Goal: Task Accomplishment & Management: Use online tool/utility

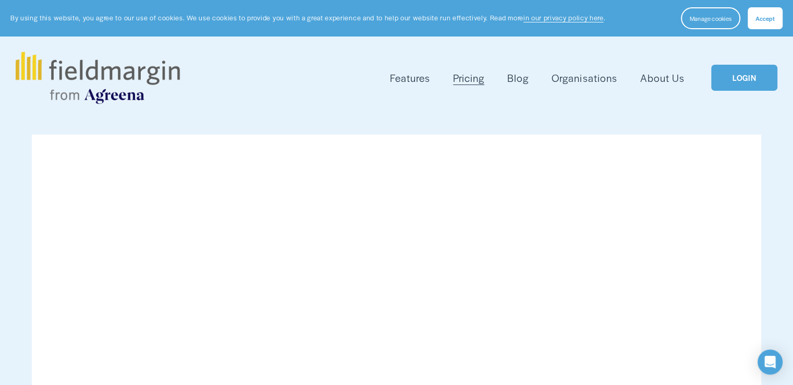
click at [758, 77] on link "LOGIN" at bounding box center [744, 78] width 66 height 27
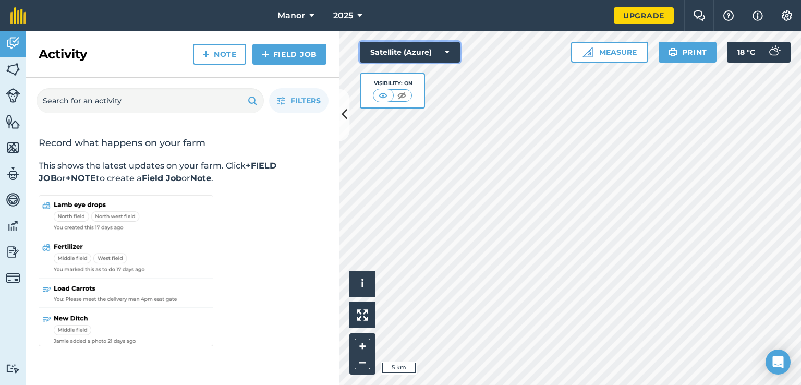
click at [444, 52] on button "Satellite (Azure)" at bounding box center [410, 52] width 100 height 21
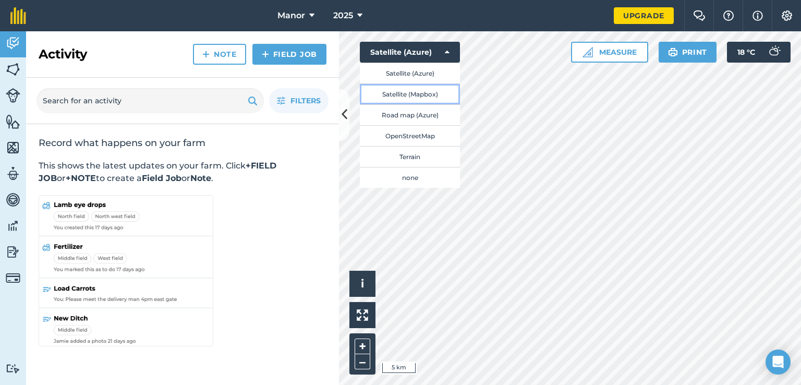
click at [431, 94] on button "Satellite (Mapbox)" at bounding box center [410, 93] width 100 height 21
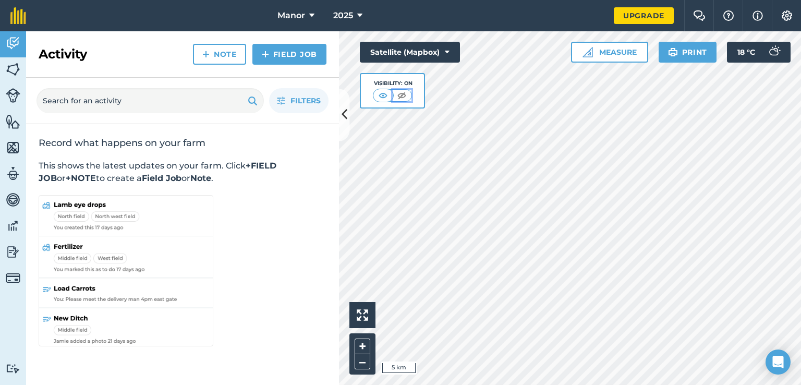
click at [401, 93] on img at bounding box center [401, 95] width 13 height 10
click at [381, 95] on img at bounding box center [383, 95] width 13 height 10
click at [439, 54] on button "Satellite (Mapbox)" at bounding box center [410, 52] width 100 height 21
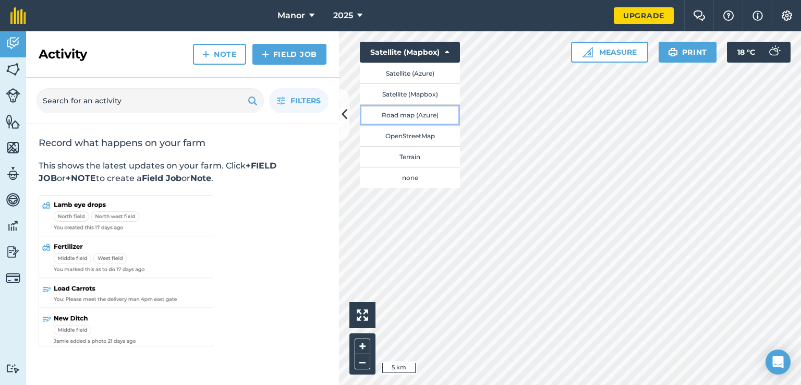
click at [414, 113] on button "Road map (Azure)" at bounding box center [410, 114] width 100 height 21
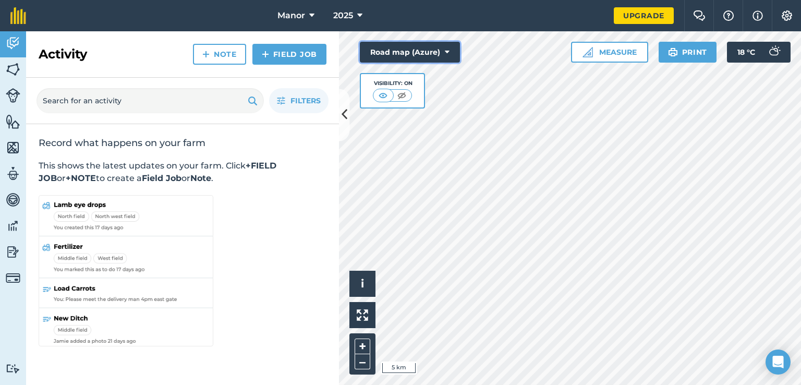
click at [429, 53] on button "Road map (Azure)" at bounding box center [410, 52] width 100 height 21
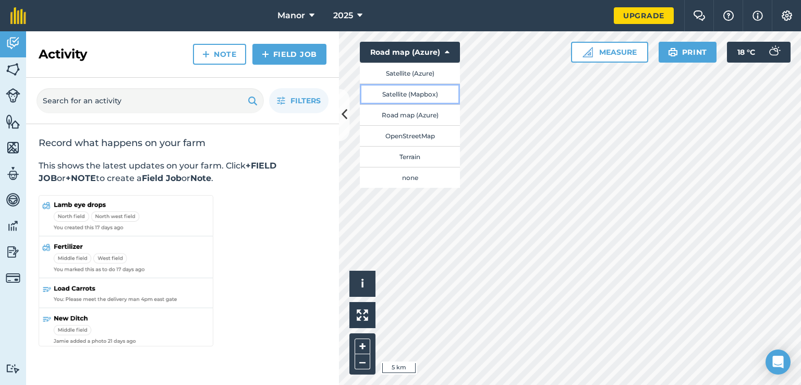
click at [412, 94] on button "Satellite (Mapbox)" at bounding box center [410, 93] width 100 height 21
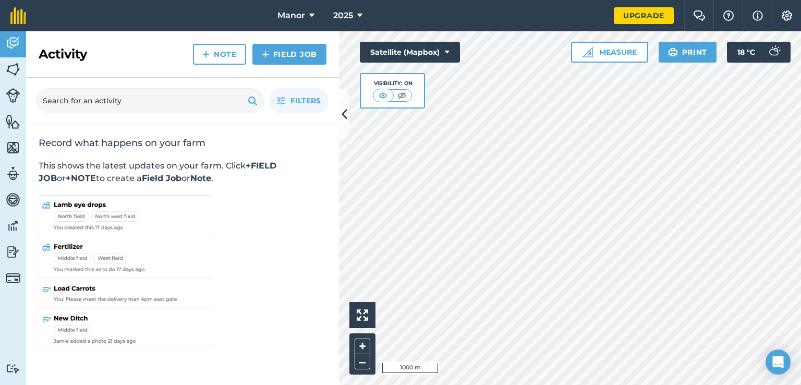
click at [584, 384] on html "Manor 2025 Upgrade Farm Chat Help Info Settings Map printing is not available o…" at bounding box center [400, 192] width 801 height 385
click at [441, 53] on button "Satellite (Mapbox)" at bounding box center [410, 52] width 100 height 21
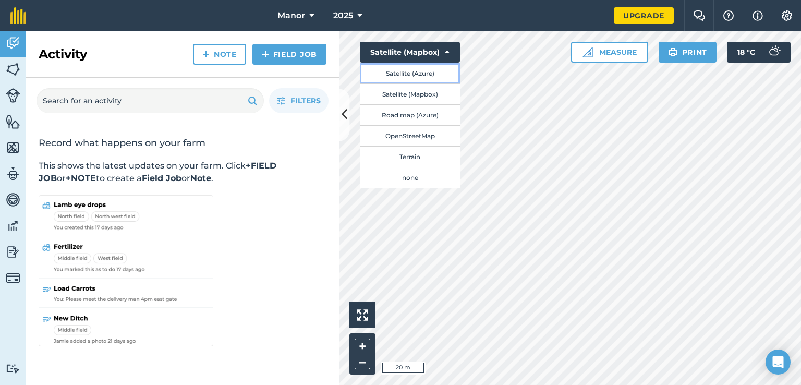
click at [412, 68] on button "Satellite (Azure)" at bounding box center [410, 73] width 100 height 21
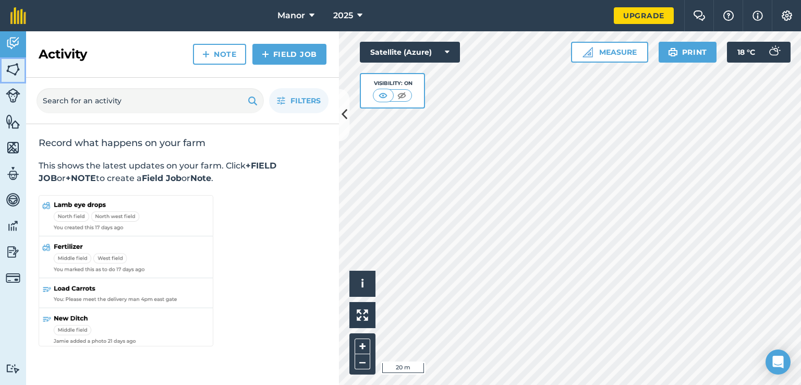
click at [13, 67] on img at bounding box center [13, 70] width 15 height 16
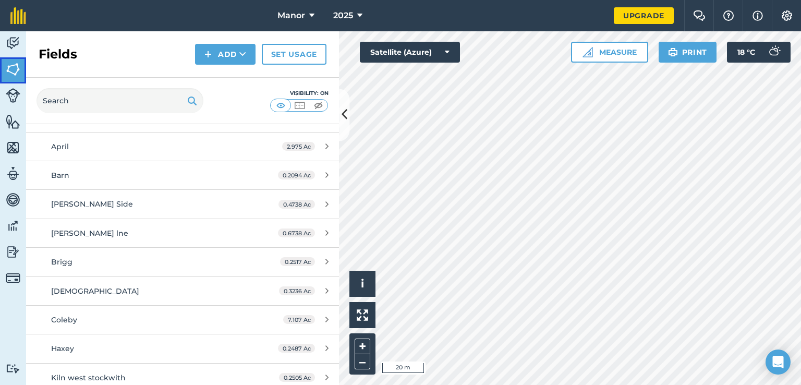
scroll to position [104, 0]
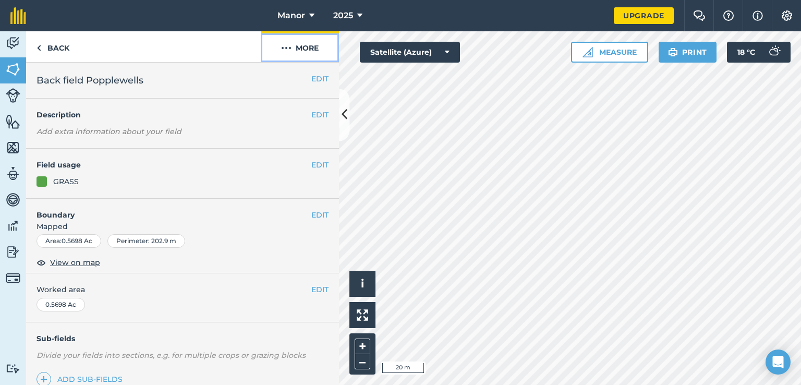
click at [289, 48] on img at bounding box center [286, 48] width 10 height 13
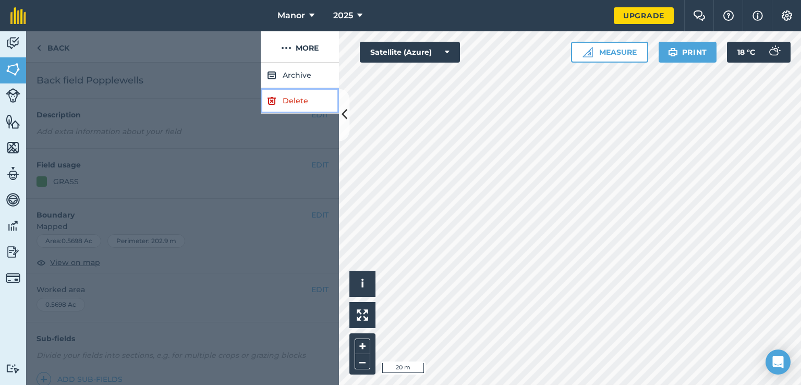
click at [304, 101] on link "Delete" at bounding box center [300, 101] width 78 height 26
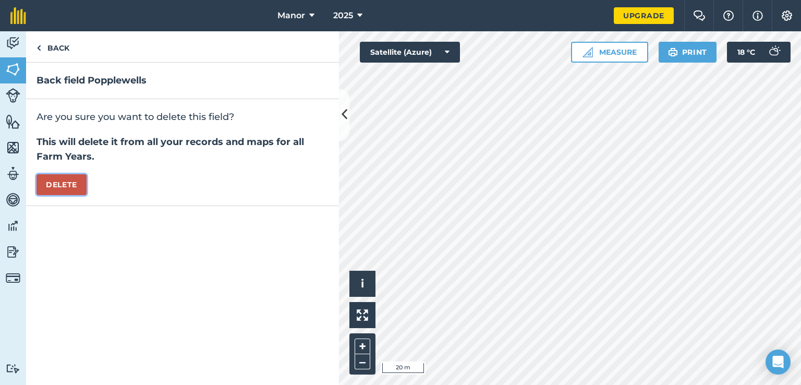
click at [69, 184] on button "Delete" at bounding box center [62, 184] width 50 height 21
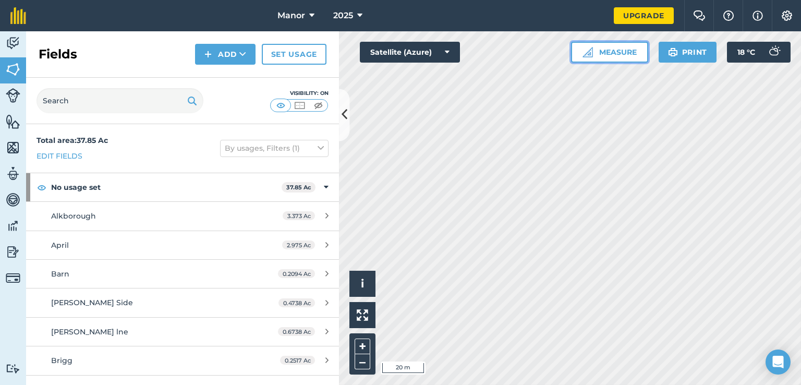
click at [607, 55] on button "Measure" at bounding box center [609, 52] width 77 height 21
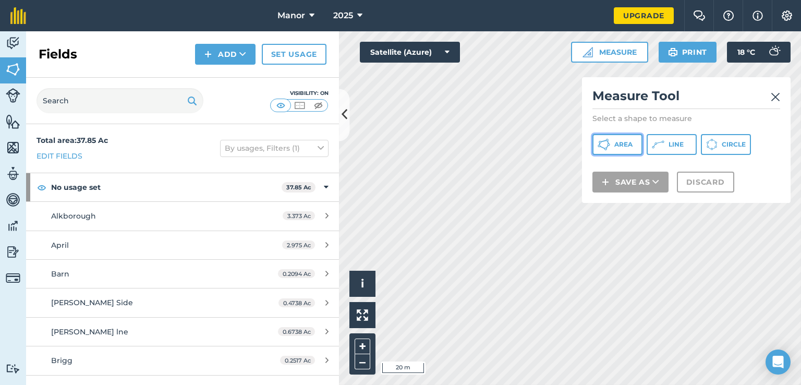
click at [629, 146] on span "Area" at bounding box center [623, 144] width 18 height 8
click at [774, 94] on img at bounding box center [775, 97] width 9 height 13
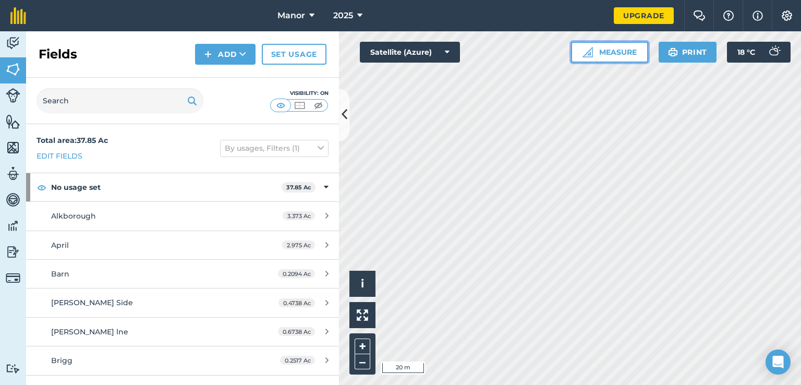
click at [602, 58] on button "Measure" at bounding box center [609, 52] width 77 height 21
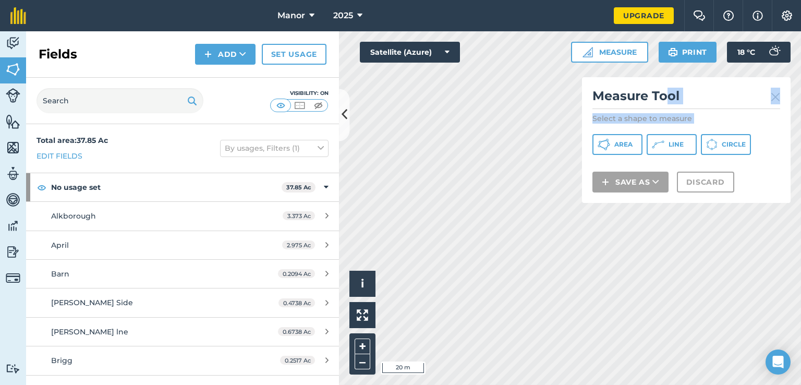
drag, startPoint x: 671, startPoint y: 92, endPoint x: 696, endPoint y: 129, distance: 44.7
click at [696, 129] on div "Measure Tool Select a shape to measure Area Line Circle Save as Discard" at bounding box center [686, 140] width 209 height 126
click at [341, 113] on button at bounding box center [344, 115] width 10 height 52
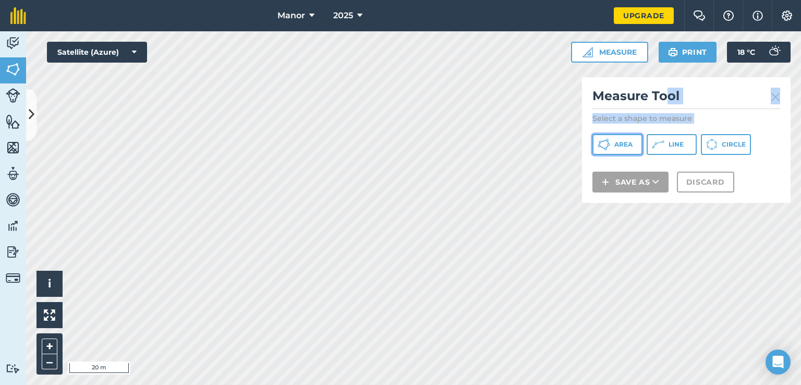
click at [619, 141] on span "Area" at bounding box center [623, 144] width 18 height 8
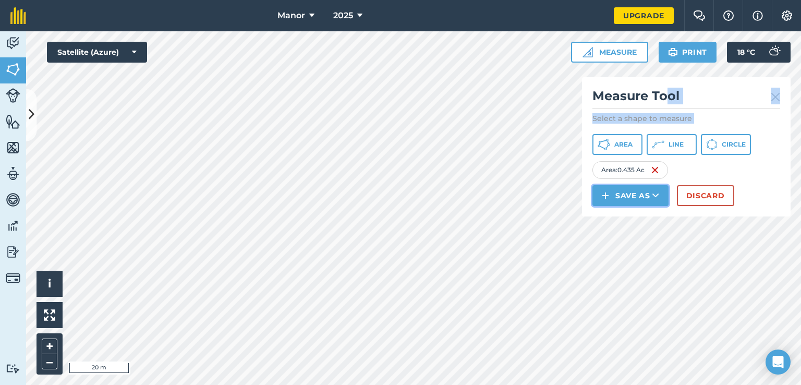
drag, startPoint x: 367, startPoint y: 169, endPoint x: 632, endPoint y: 195, distance: 266.1
click at [632, 195] on button "Save as" at bounding box center [630, 195] width 76 height 21
click at [629, 217] on link "Field" at bounding box center [630, 219] width 73 height 23
